Goal: Information Seeking & Learning: Learn about a topic

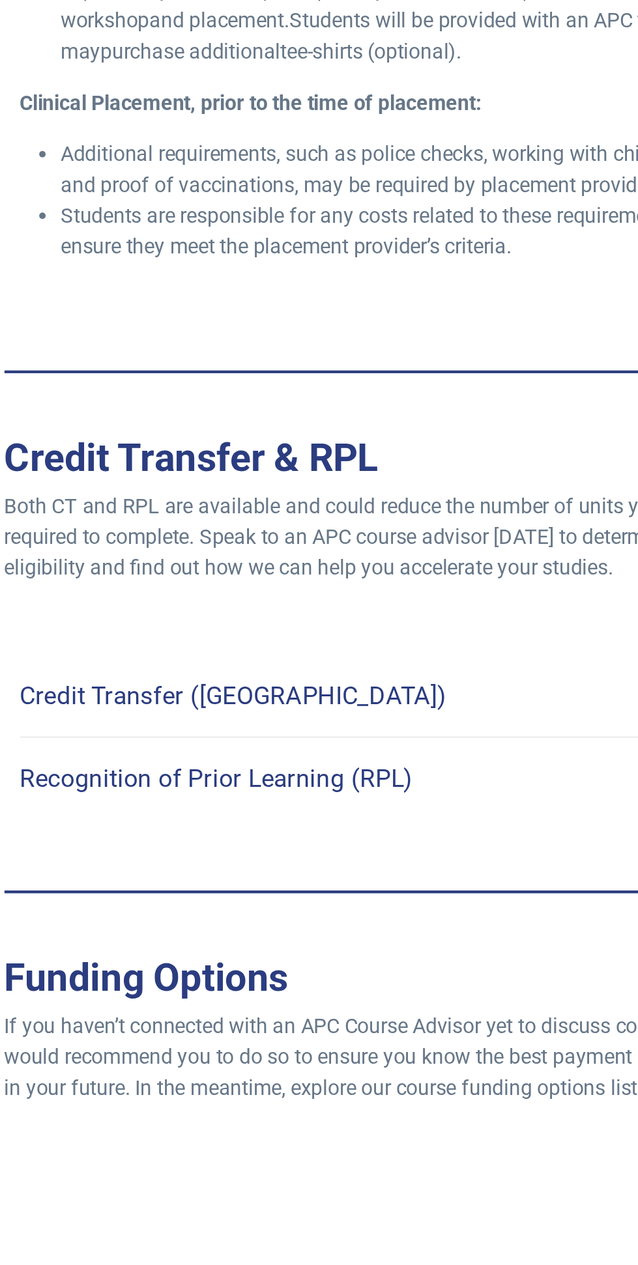
scroll to position [3717, 0]
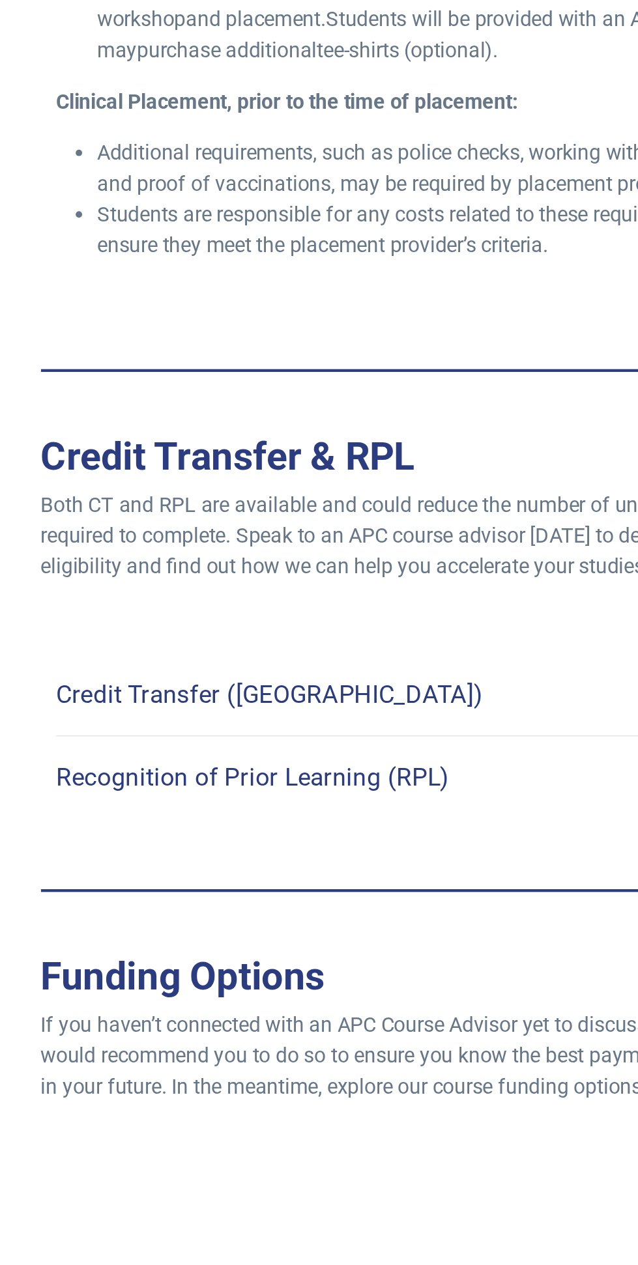
click at [387, 1039] on link "Recognition of Prior Learning (RPL)" at bounding box center [429, 1054] width 385 height 31
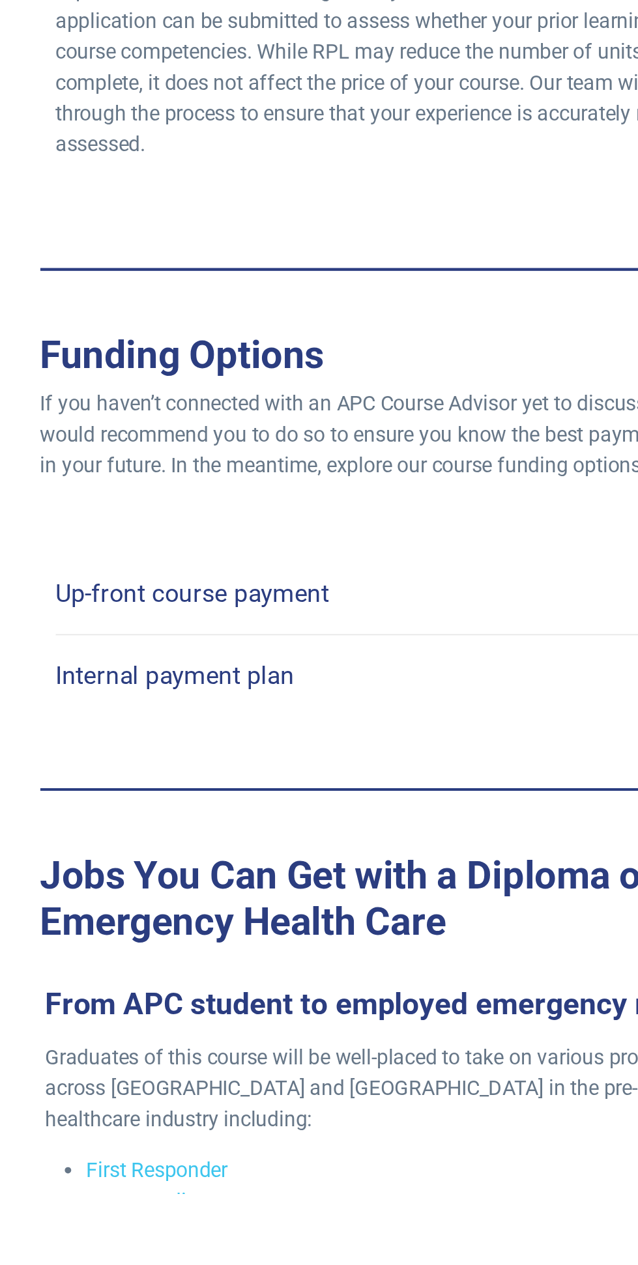
scroll to position [4173, 0]
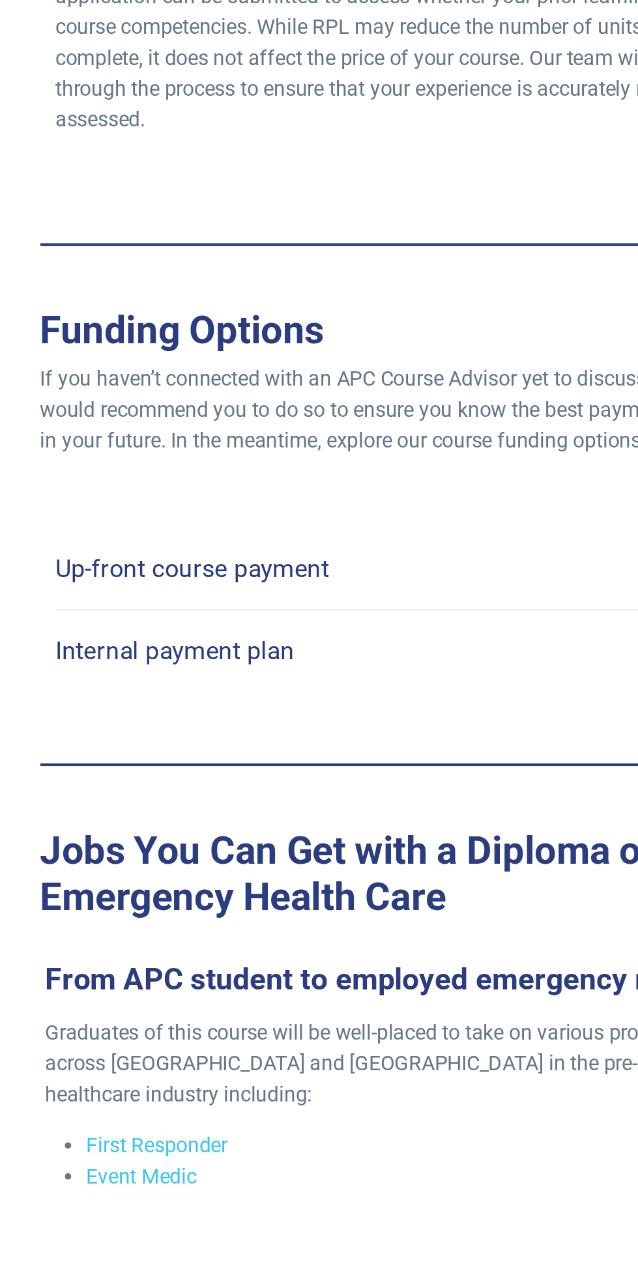
click at [358, 933] on link "Up-front course payment" at bounding box center [429, 948] width 385 height 31
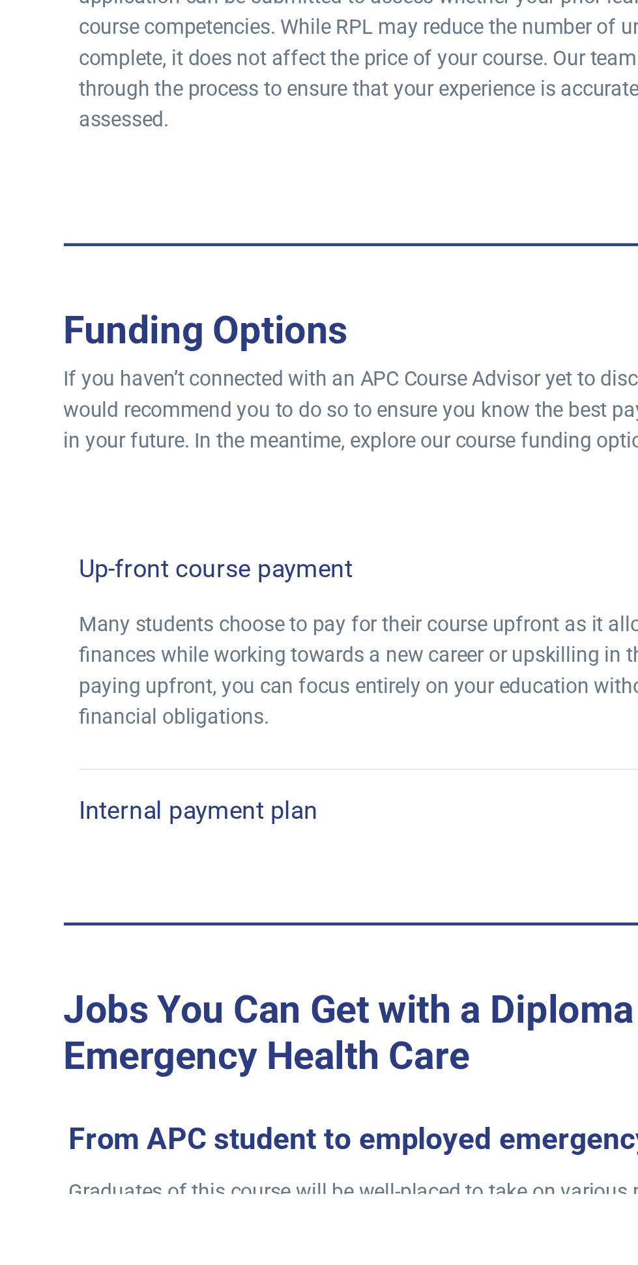
click at [345, 1063] on h4 "Internal payment plan" at bounding box center [297, 1070] width 121 height 15
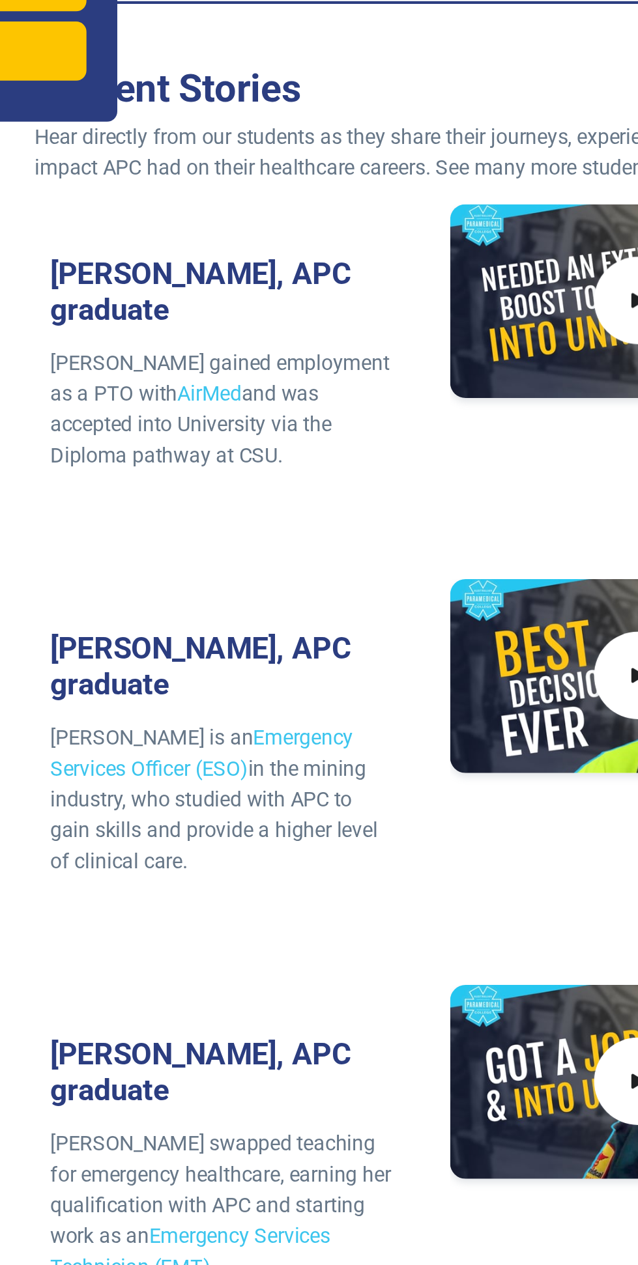
scroll to position [6444, 0]
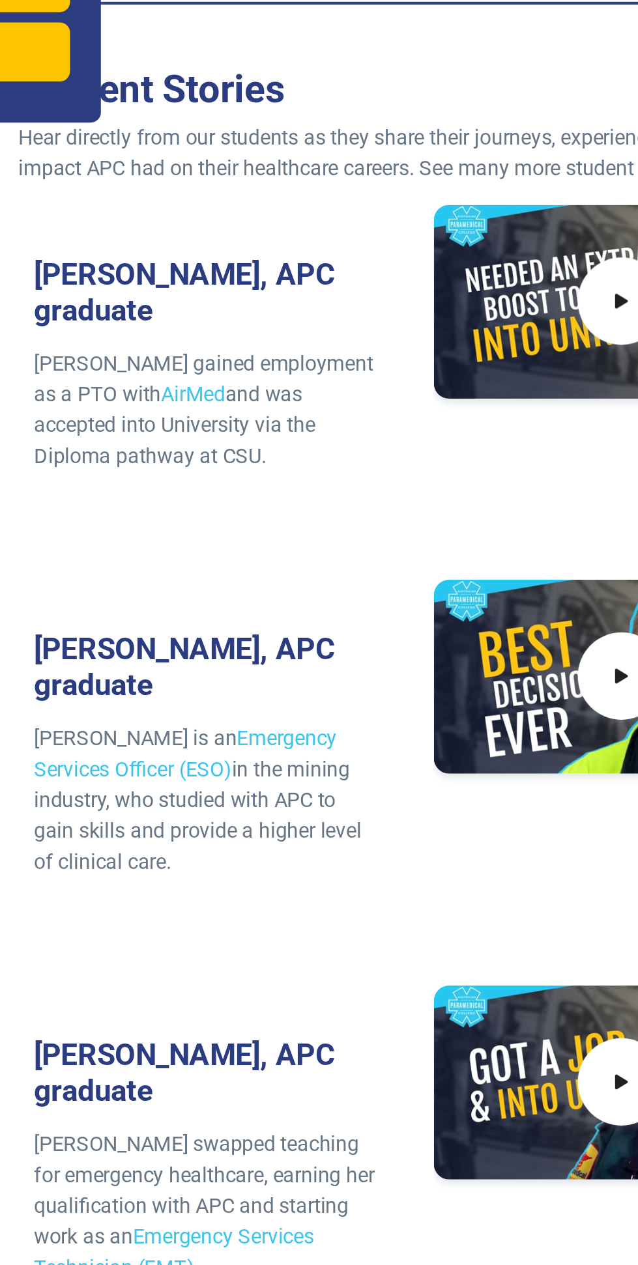
click at [391, 698] on link "Emergency Services Officer (ESO)" at bounding box center [314, 712] width 154 height 28
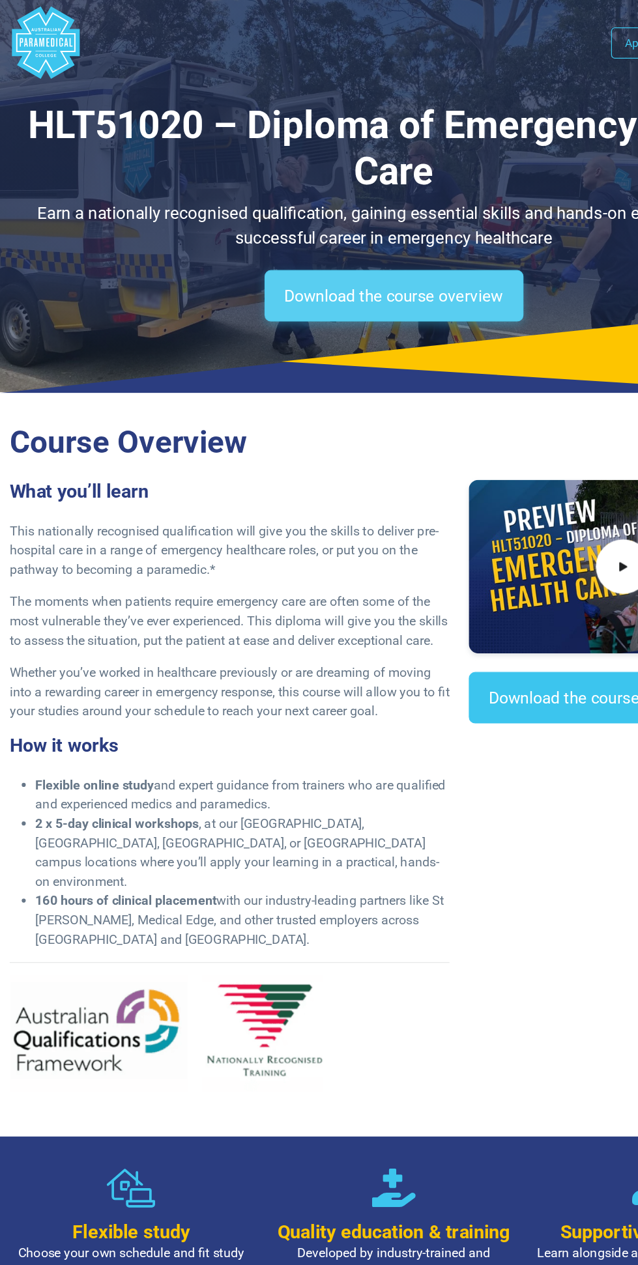
click at [360, 235] on link "Download the course overview" at bounding box center [319, 240] width 210 height 42
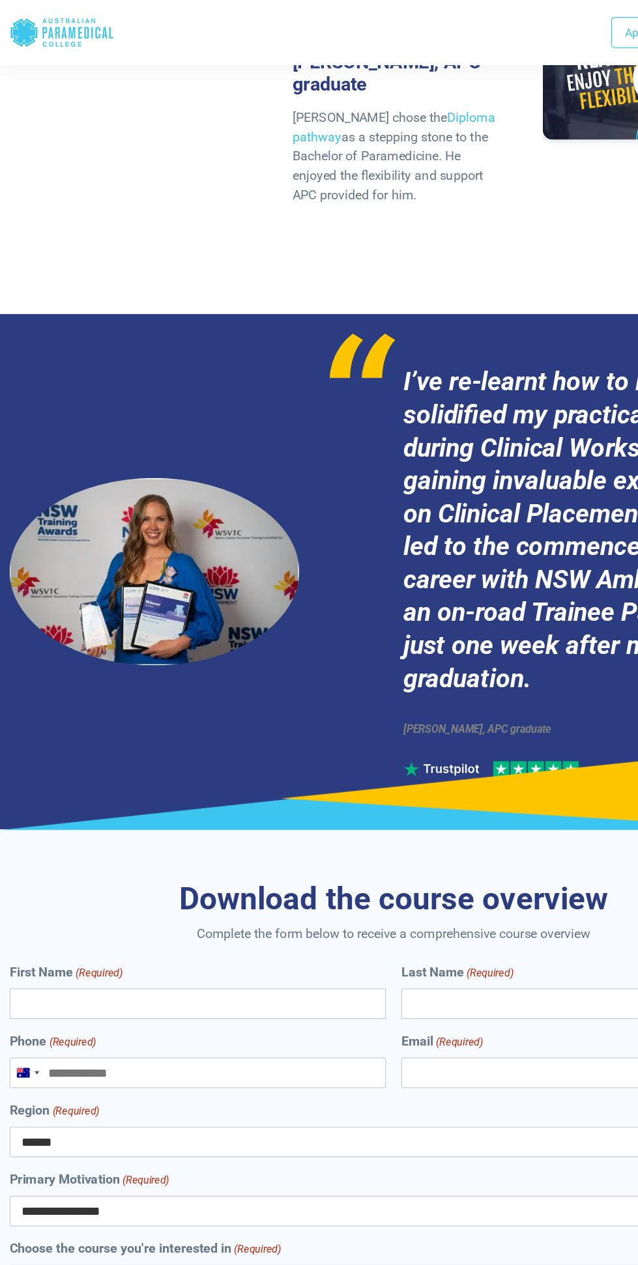
scroll to position [6570, 0]
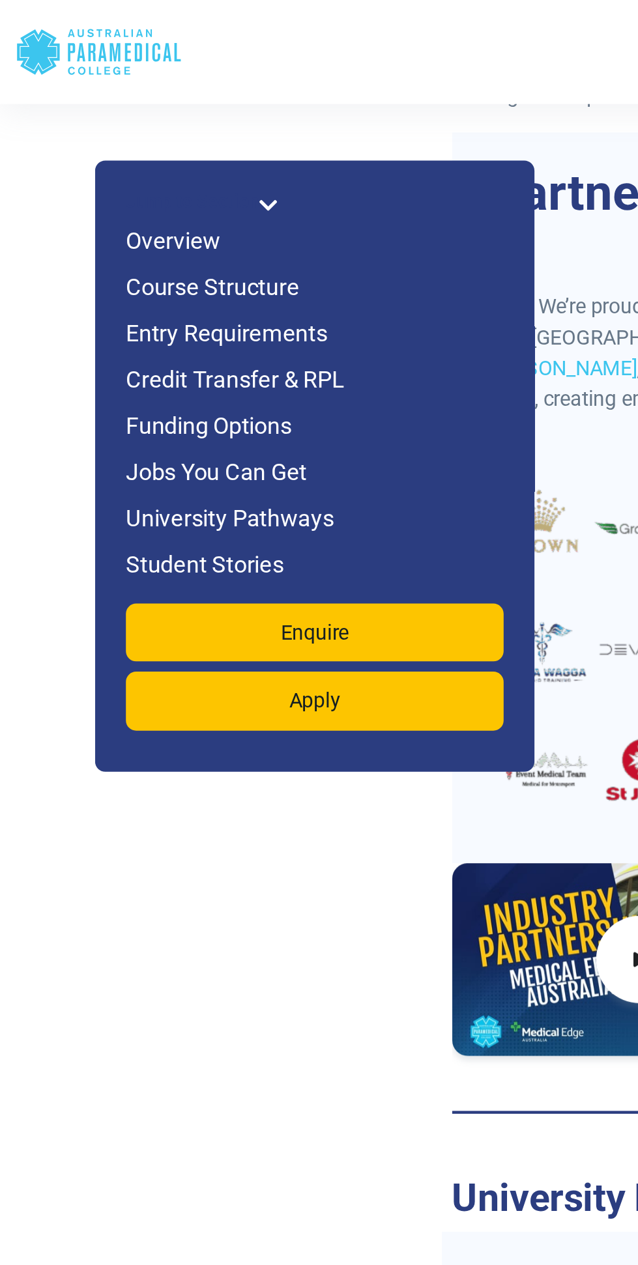
click at [131, 235] on h6 "Jobs You Can Get" at bounding box center [160, 240] width 192 height 18
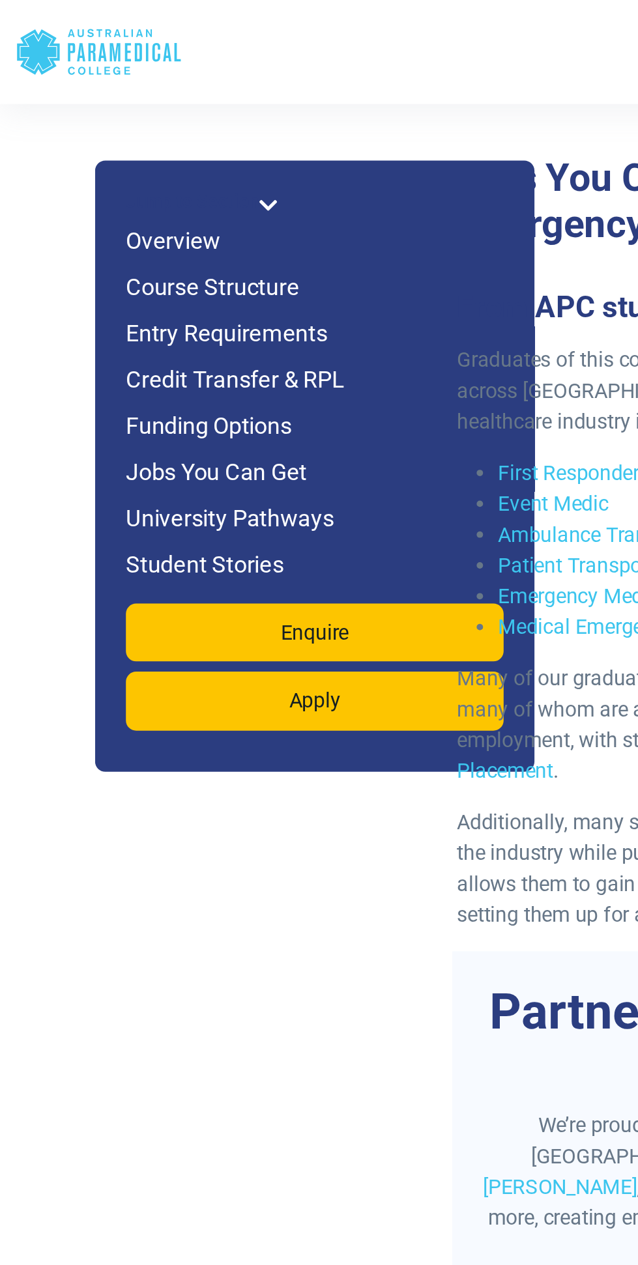
scroll to position [4494, 0]
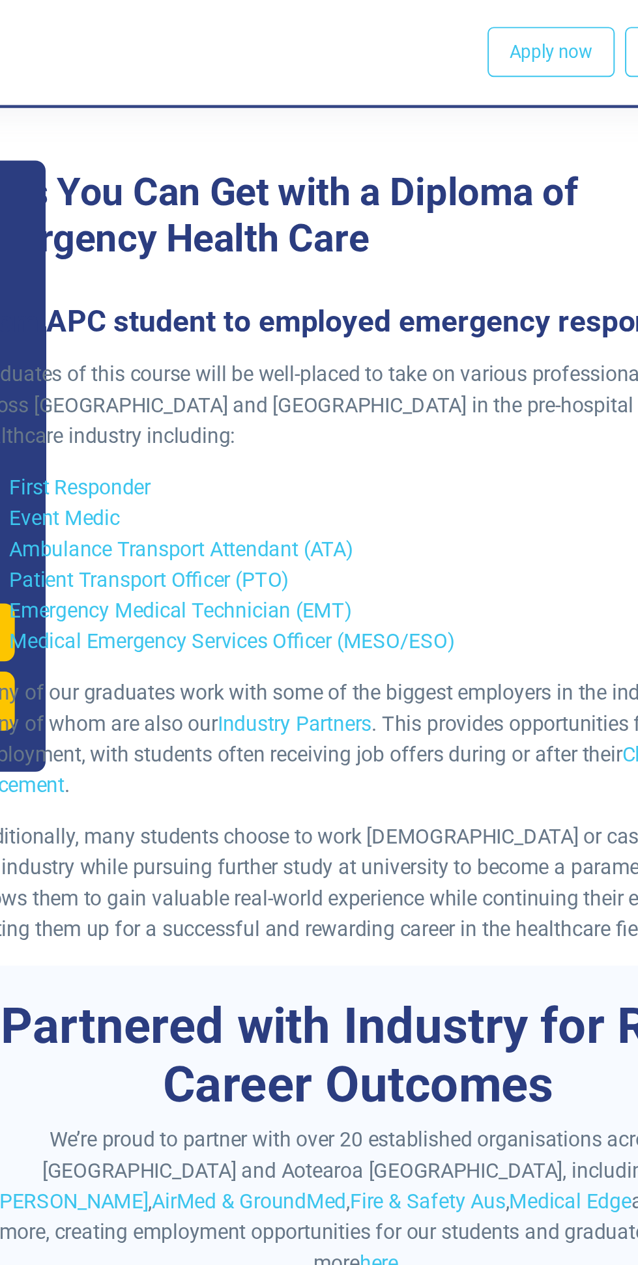
click at [304, 241] on link "First Responder" at bounding box center [289, 247] width 72 height 12
click at [362, 288] on link "Patient Transport Officer (PTO)" at bounding box center [324, 294] width 142 height 12
click at [375, 272] on link "Ambulance Transport Attendant (ATA)" at bounding box center [340, 278] width 175 height 12
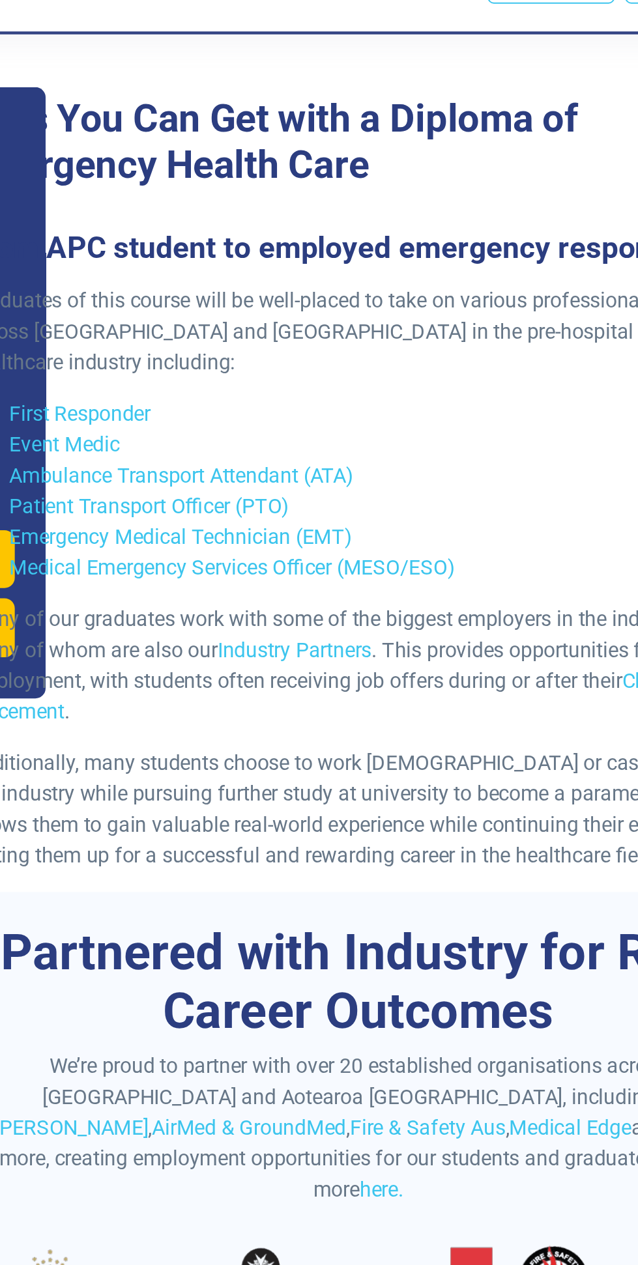
click at [504, 603] on link "Fire & Safety Aus" at bounding box center [464, 609] width 79 height 12
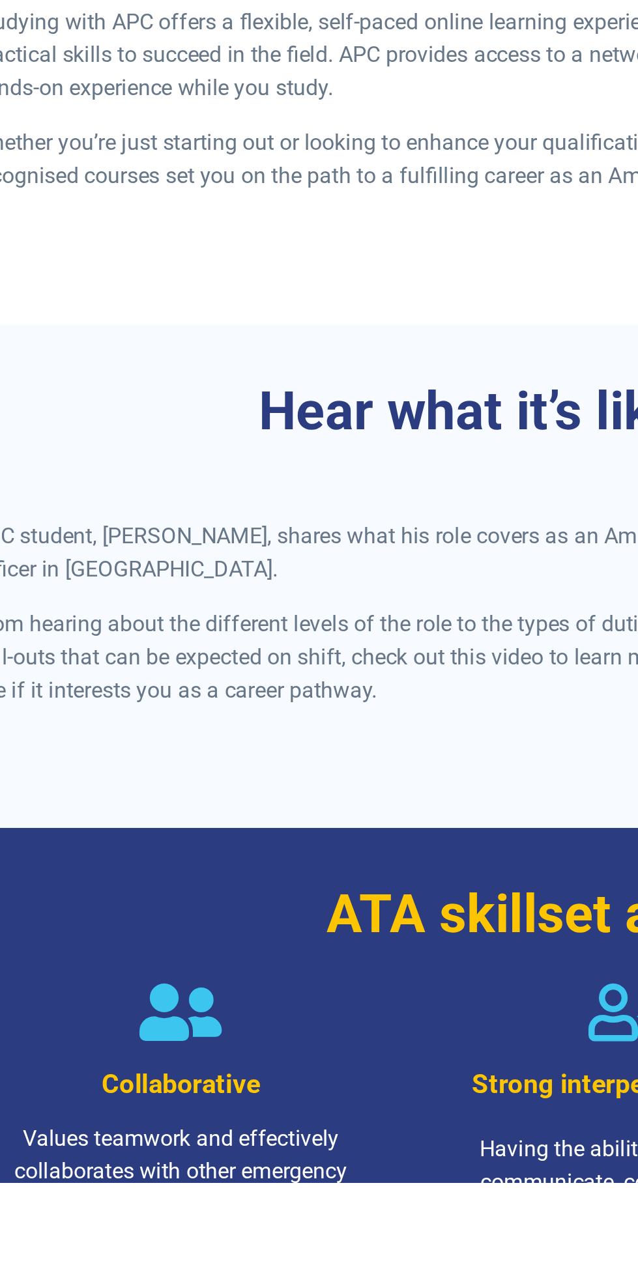
scroll to position [510, 0]
